Goal: Find specific page/section: Find specific page/section

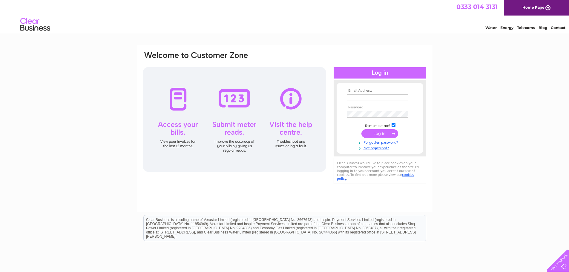
click at [366, 100] on input "text" at bounding box center [377, 97] width 61 height 7
type input "info@dempstermanagement.com"
click at [545, 130] on div "Email Address: info@dempstermanagement.com Password:" at bounding box center [284, 179] width 569 height 269
click at [357, 97] on input "text" at bounding box center [377, 97] width 61 height 7
type input "admin@dempstermanagement.com"
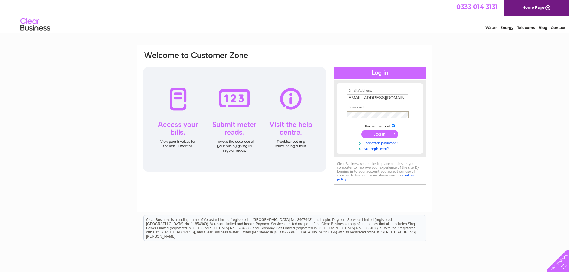
click at [379, 137] on input "submit" at bounding box center [379, 134] width 37 height 8
click at [380, 133] on input "submit" at bounding box center [379, 133] width 37 height 8
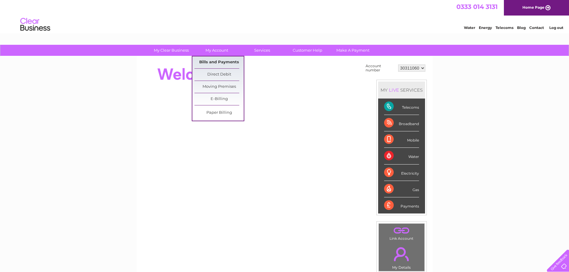
click at [213, 61] on link "Bills and Payments" at bounding box center [218, 62] width 49 height 12
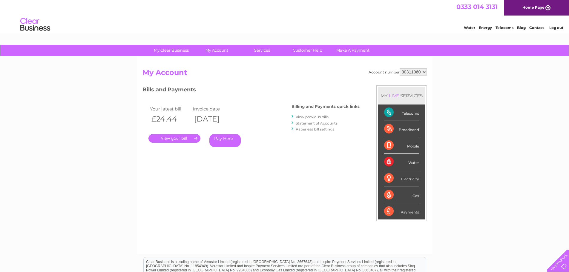
click at [174, 136] on link "." at bounding box center [174, 138] width 52 height 9
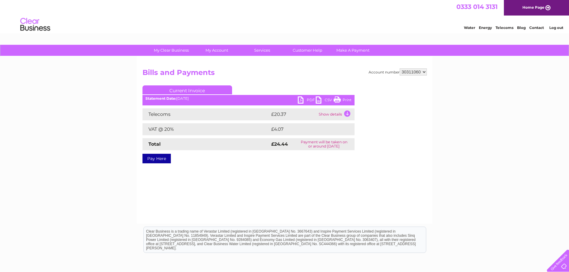
click at [298, 98] on link "PDF" at bounding box center [307, 100] width 18 height 9
